Goal: Find specific page/section: Find specific page/section

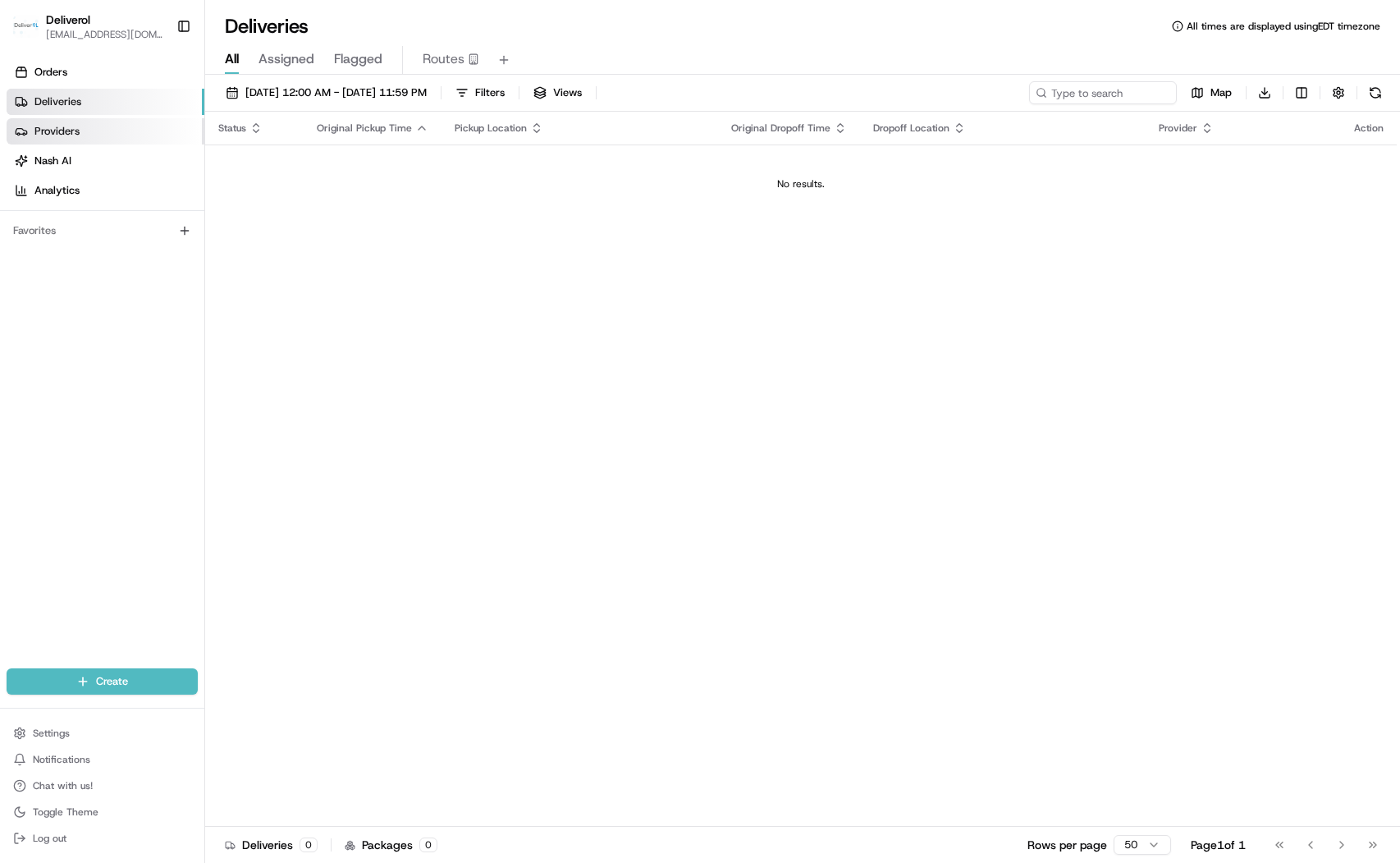
click at [102, 128] on link "Providers" at bounding box center [105, 131] width 198 height 26
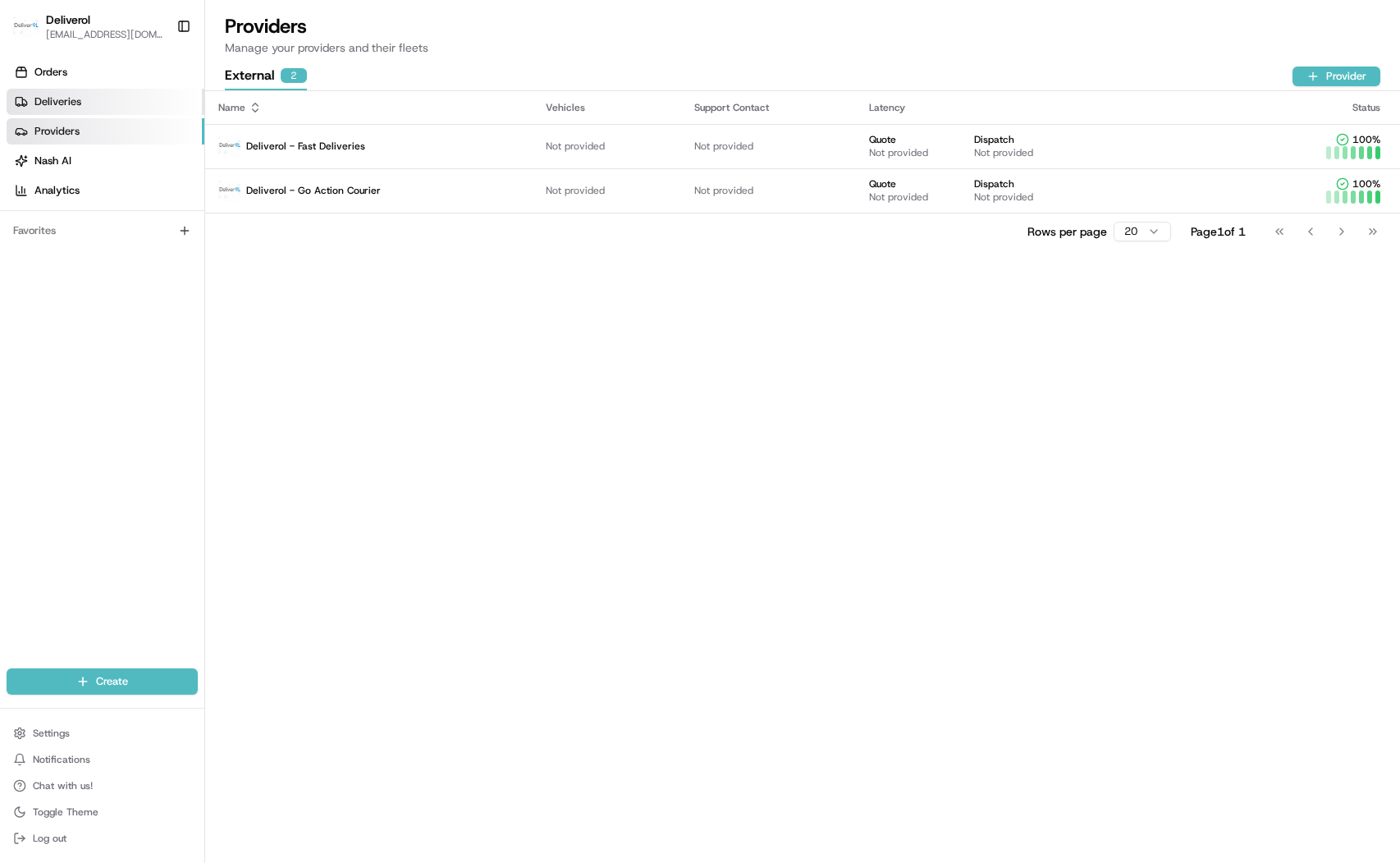
click at [109, 104] on link "Deliveries" at bounding box center [105, 101] width 198 height 26
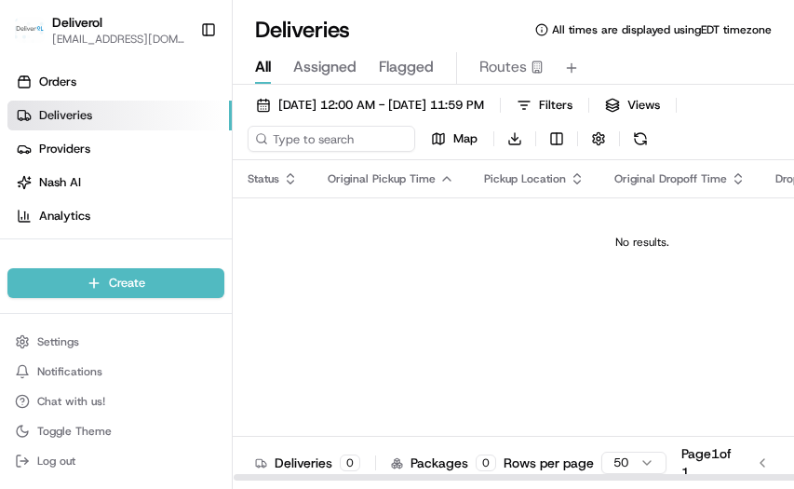
drag, startPoint x: 295, startPoint y: 481, endPoint x: 304, endPoint y: 479, distance: 9.5
click at [304, 479] on div at bounding box center [531, 476] width 596 height 9
click at [52, 104] on link "Deliveries" at bounding box center [119, 115] width 224 height 30
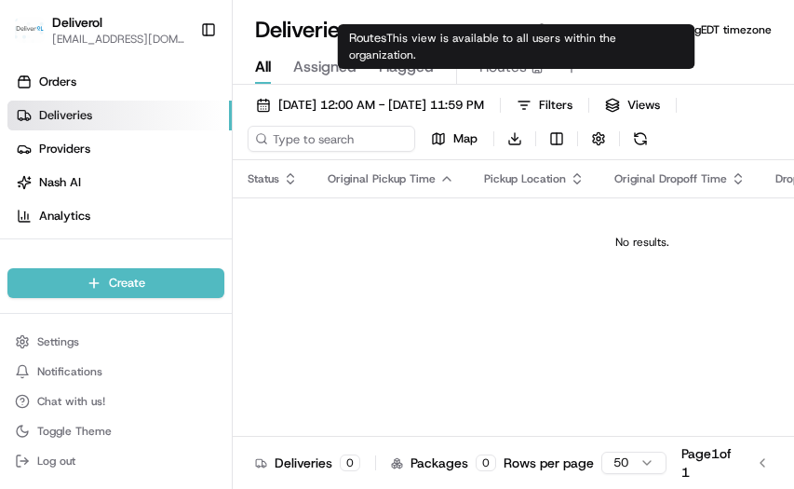
click at [495, 63] on span "Routes" at bounding box center [502, 67] width 47 height 22
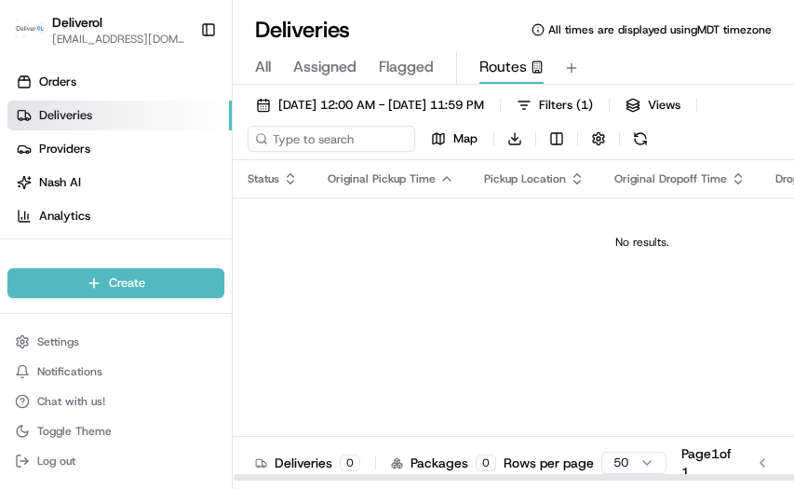
click at [425, 274] on td "No results." at bounding box center [642, 241] width 818 height 89
click at [484, 268] on td "No results." at bounding box center [642, 241] width 818 height 89
